Goal: Information Seeking & Learning: Learn about a topic

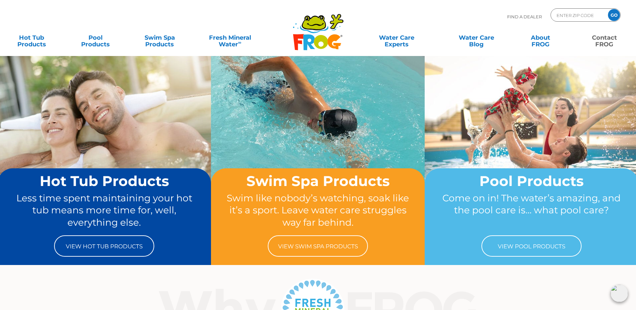
click at [600, 38] on link "Contact FROG" at bounding box center [604, 37] width 50 height 13
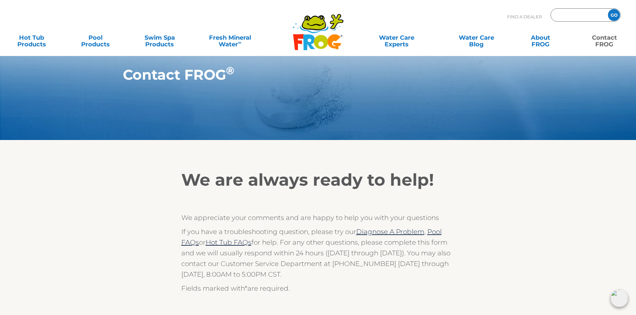
click at [562, 15] on input "Zip Code Form" at bounding box center [578, 15] width 45 height 10
type input "72715"
click at [612, 13] on input "GO" at bounding box center [614, 15] width 12 height 12
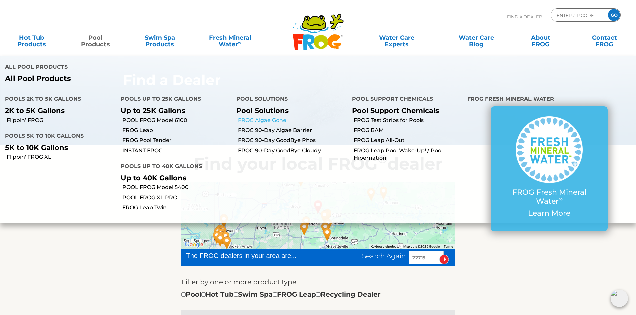
click at [277, 117] on link "FROG Algae Gone" at bounding box center [292, 120] width 109 height 7
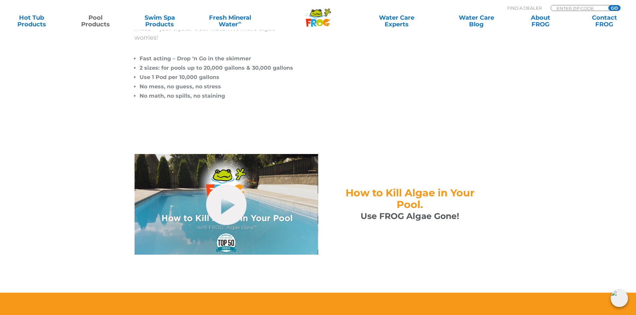
scroll to position [167, 0]
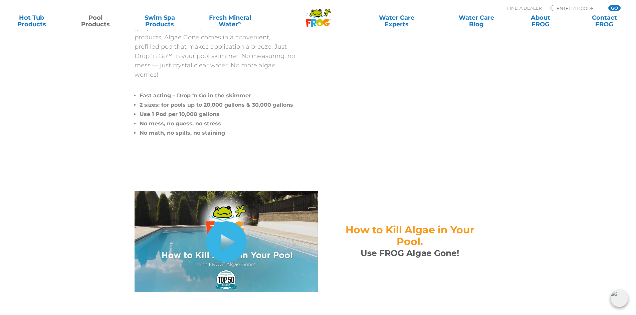
click at [224, 229] on link "hide-me" at bounding box center [226, 242] width 40 height 41
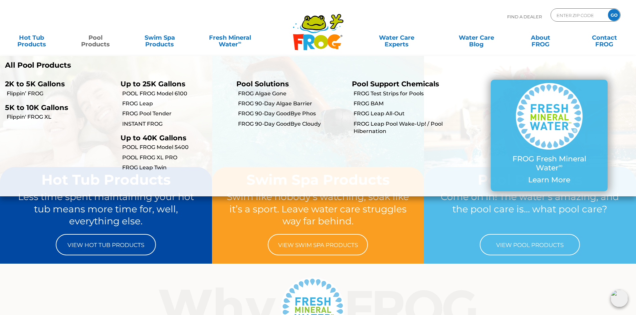
click at [99, 39] on link "Pool Products" at bounding box center [96, 37] width 50 height 13
click at [282, 104] on link "FROG 90-Day Algae Barrier" at bounding box center [292, 103] width 109 height 7
click at [281, 114] on link "FROG 90-Day GoodBye Phos" at bounding box center [292, 113] width 109 height 7
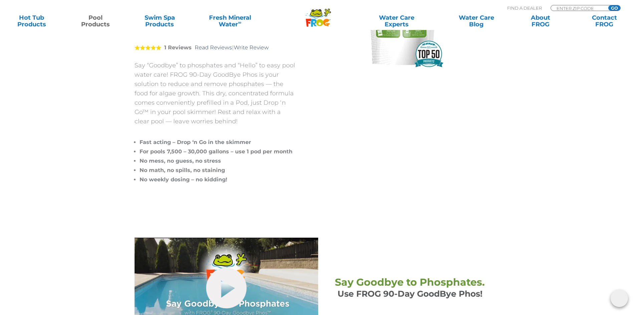
scroll to position [133, 0]
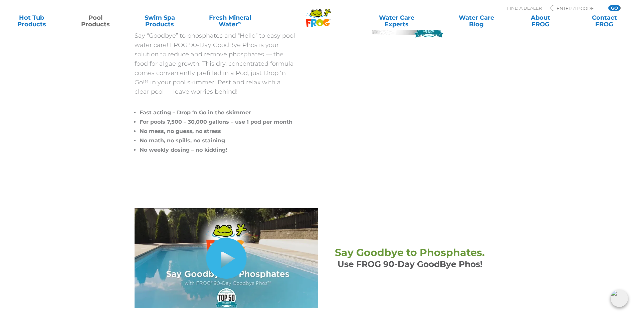
click at [222, 259] on link "hide-me" at bounding box center [226, 258] width 40 height 41
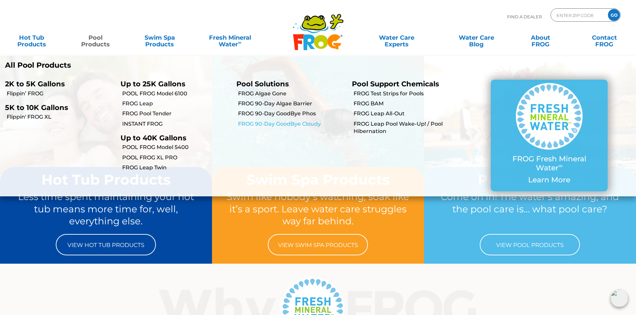
click at [283, 123] on link "FROG 90-Day GoodBye Cloudy" at bounding box center [292, 123] width 109 height 7
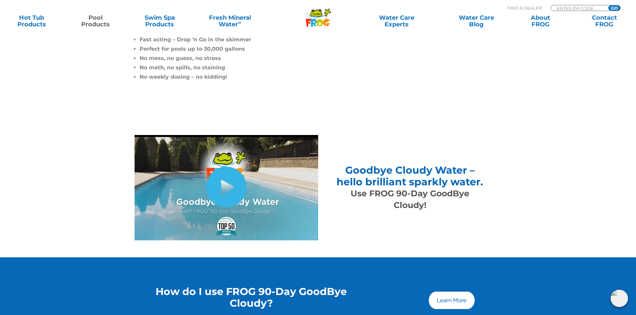
scroll to position [234, 0]
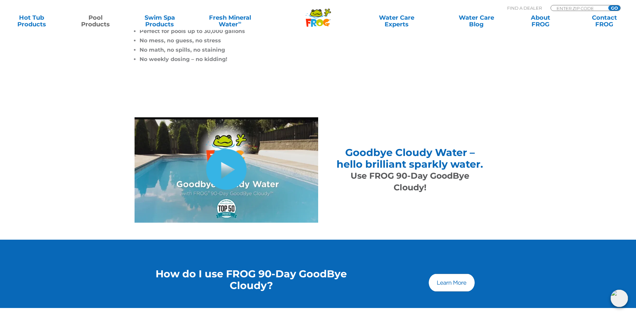
click at [227, 169] on link "hide-me" at bounding box center [226, 169] width 40 height 41
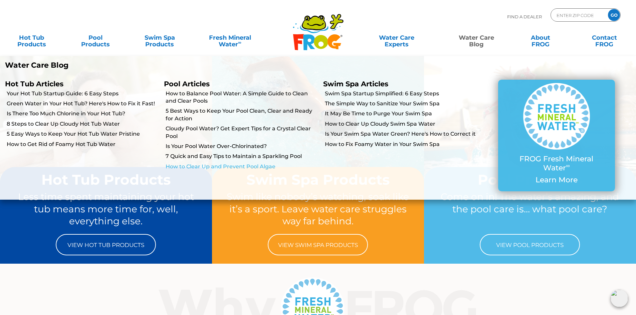
click at [232, 167] on link "How to Clear Up and Prevent Pool Algae" at bounding box center [242, 166] width 152 height 7
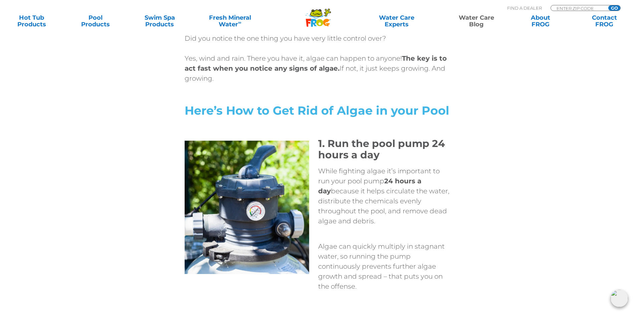
scroll to position [968, 0]
